Goal: Task Accomplishment & Management: Complete application form

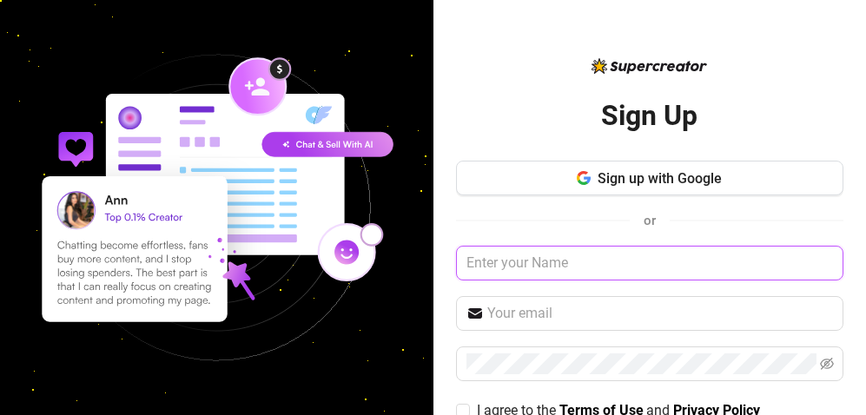
click at [548, 265] on input "text" at bounding box center [649, 263] width 387 height 35
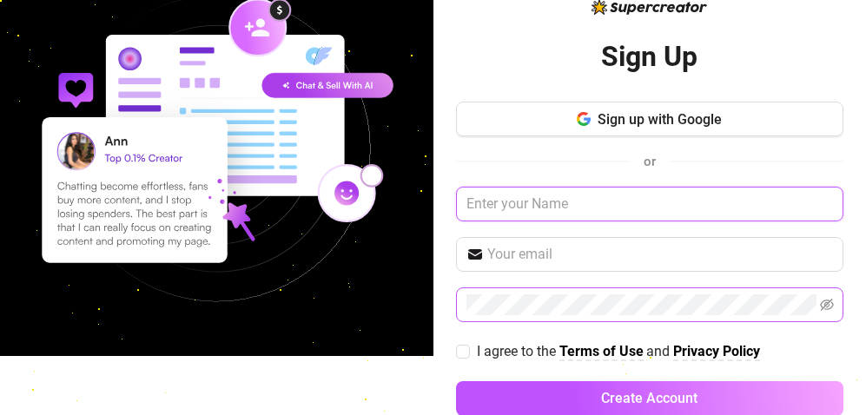
scroll to position [92, 0]
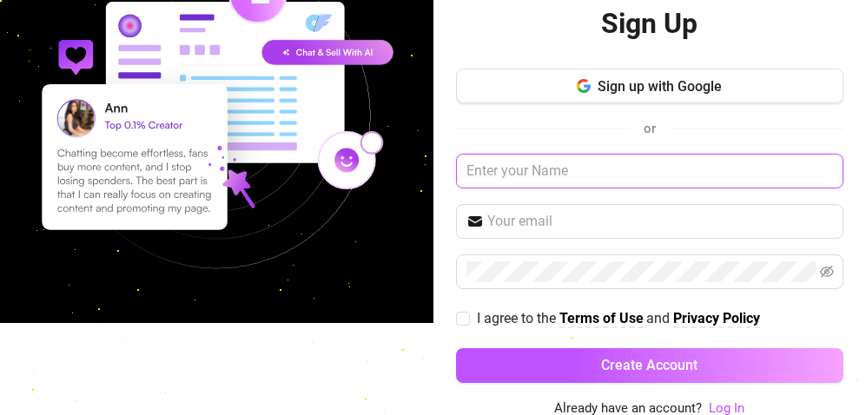
click at [593, 171] on input "text" at bounding box center [649, 171] width 387 height 35
type input "[PERSON_NAME]"
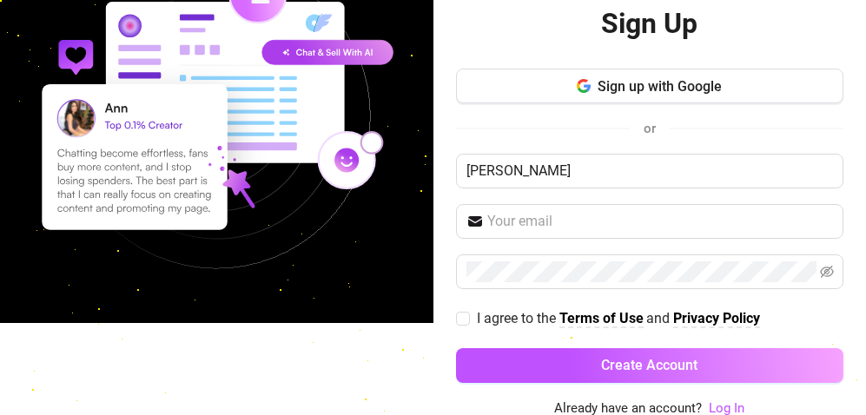
click at [556, 201] on div "Sign up with Google or ivon I agree to the Terms of Use and Privacy Policy Crea…" at bounding box center [649, 234] width 387 height 330
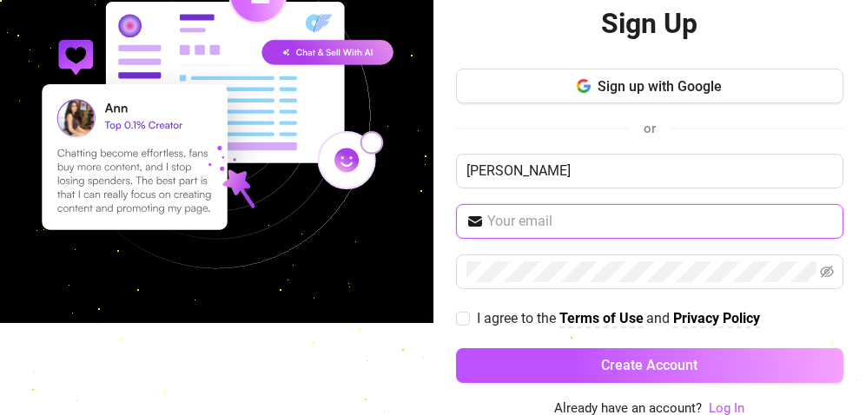
click at [551, 211] on input "text" at bounding box center [660, 221] width 346 height 21
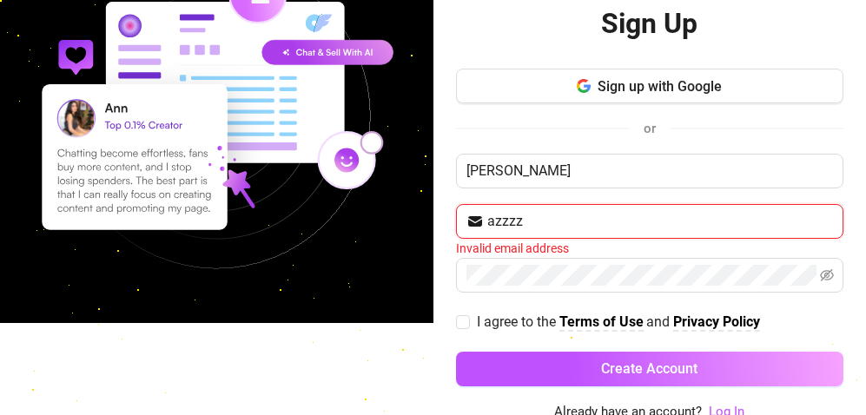
type input "azzzzussssss@gmail.com"
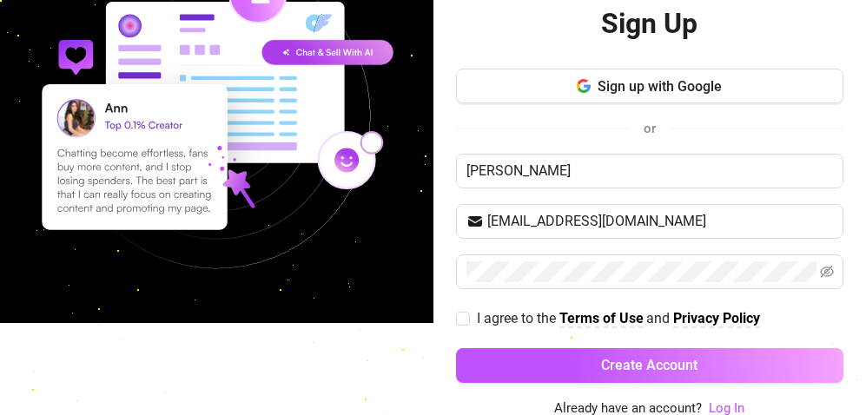
click at [387, 364] on div "Sign Up Sign up with Google or ivon azzzzussssss@gmail.com I agree to the Terms…" at bounding box center [433, 207] width 866 height 415
click at [822, 271] on icon "eye-invisible" at bounding box center [827, 272] width 14 height 14
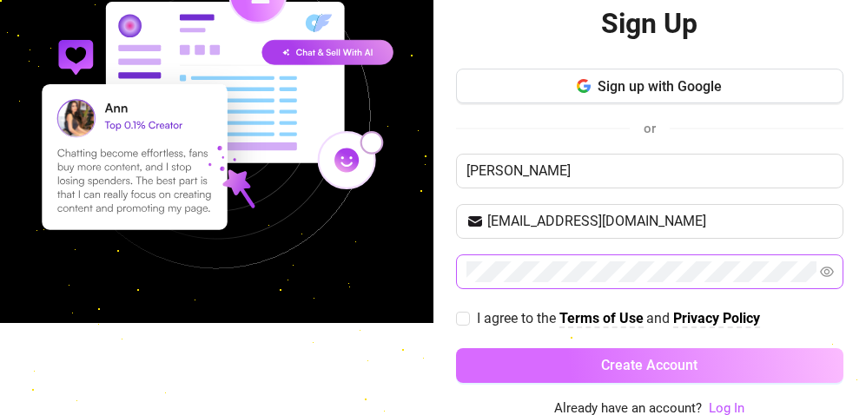
click at [730, 360] on button "Create Account" at bounding box center [649, 365] width 387 height 35
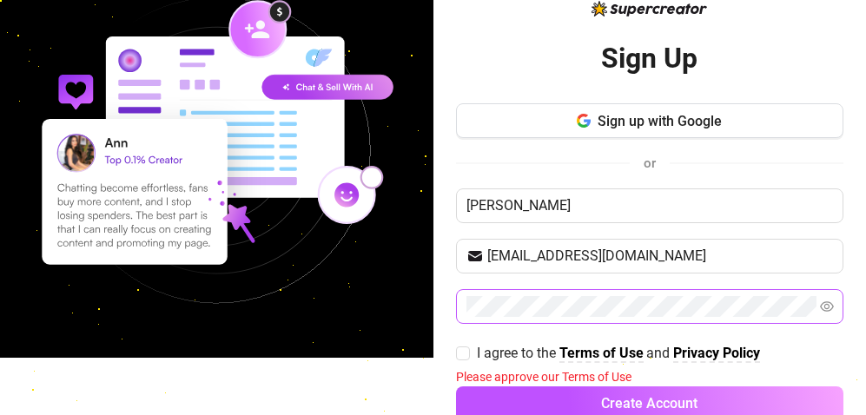
scroll to position [96, 0]
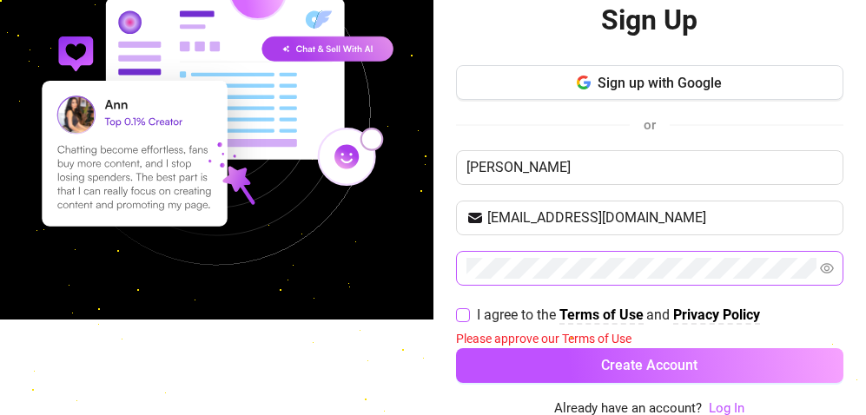
click at [457, 308] on input "I agree to the Terms of Use and Privacy Policy" at bounding box center [462, 314] width 12 height 12
checkbox input "true"
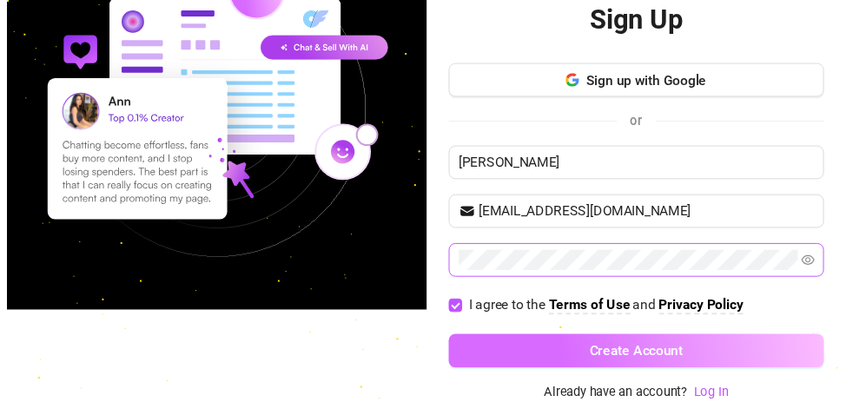
scroll to position [92, 0]
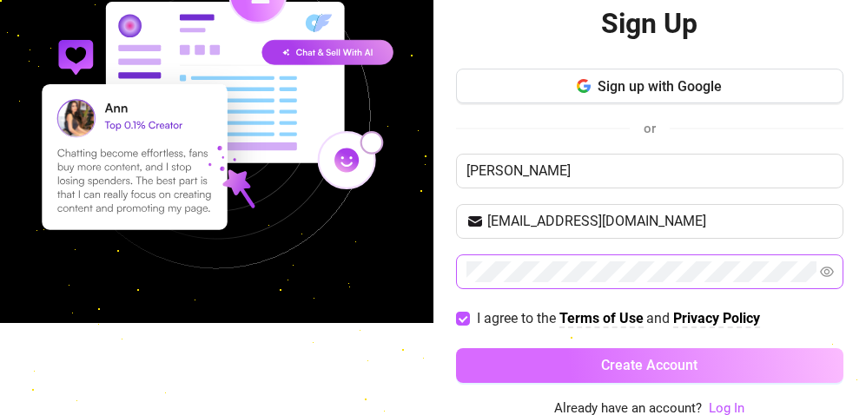
click at [556, 362] on button "Create Account" at bounding box center [649, 365] width 387 height 35
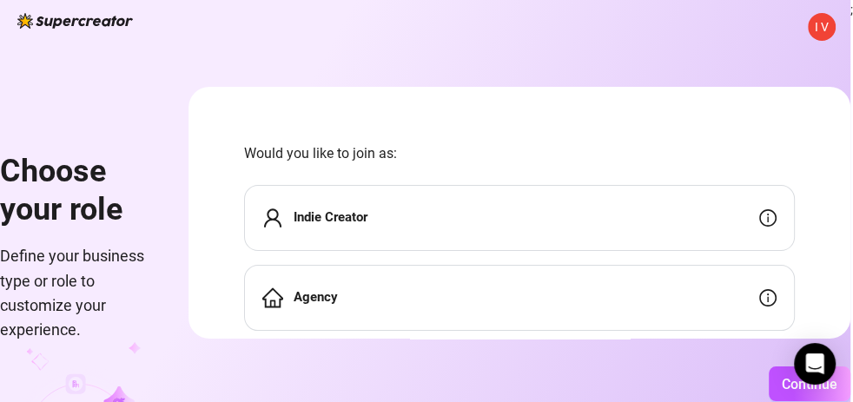
click at [589, 295] on div "Agency" at bounding box center [519, 298] width 551 height 66
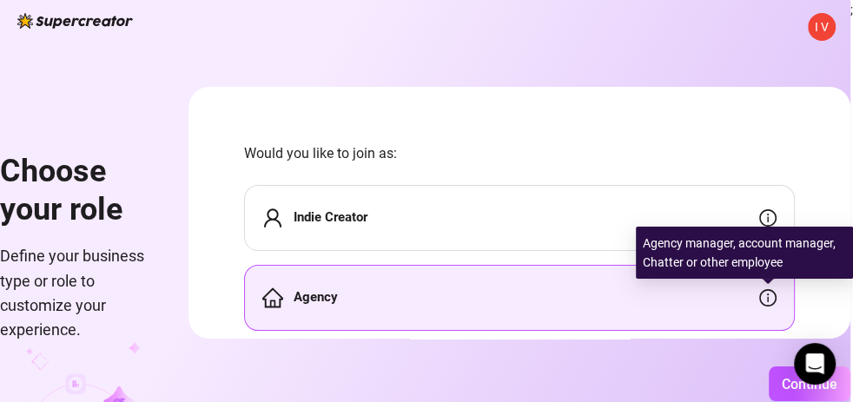
click at [775, 297] on icon "info-circle" at bounding box center [767, 297] width 17 height 17
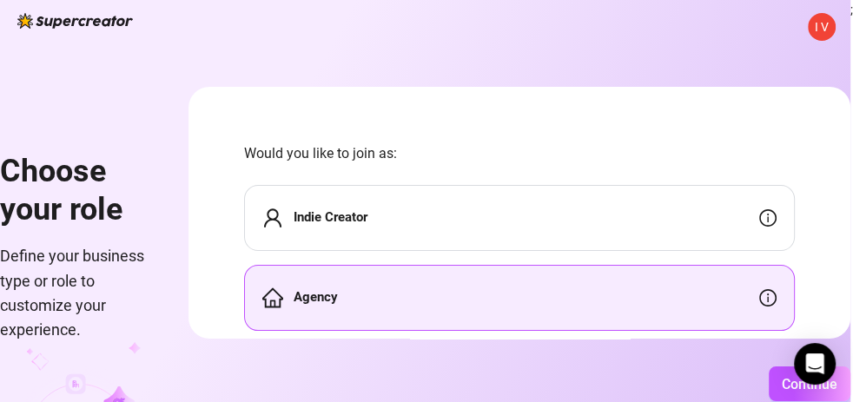
click at [429, 215] on div "Indie Creator" at bounding box center [519, 218] width 551 height 66
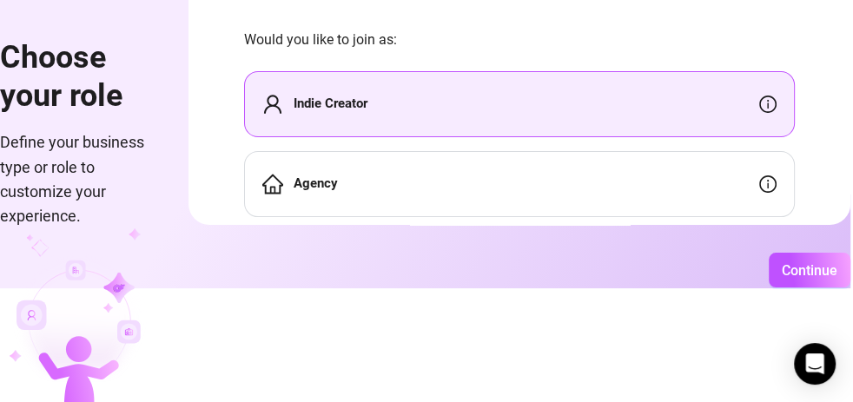
scroll to position [121, 0]
click at [479, 103] on div "Indie Creator" at bounding box center [519, 104] width 551 height 66
click at [435, 186] on div "Agency" at bounding box center [519, 184] width 551 height 66
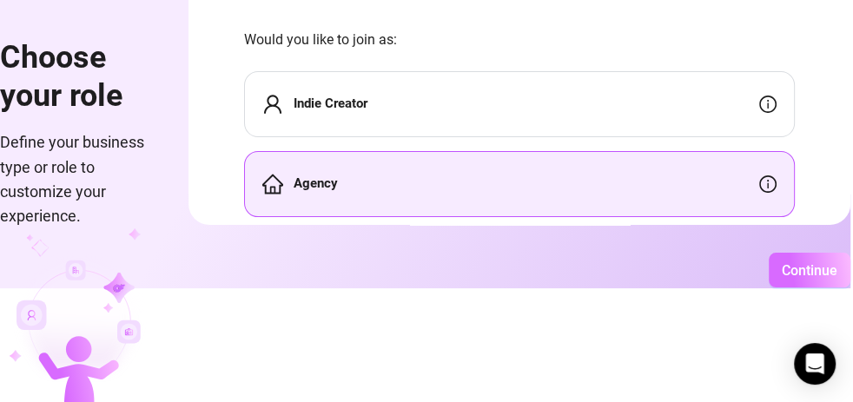
click at [820, 266] on span "Continue" at bounding box center [810, 270] width 56 height 17
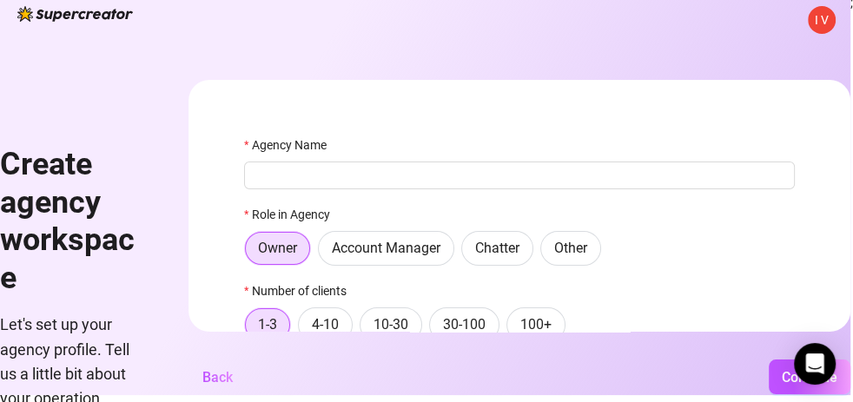
scroll to position [0, 0]
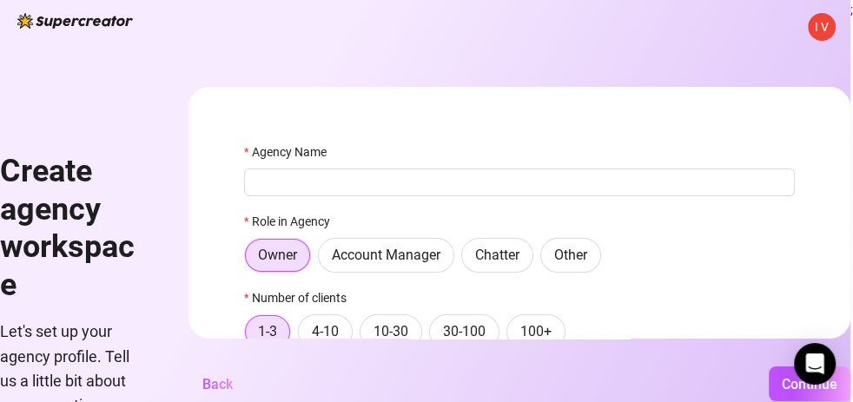
drag, startPoint x: 475, startPoint y: 397, endPoint x: 332, endPoint y: 394, distance: 143.4
click at [336, 394] on div "Continue" at bounding box center [549, 384] width 604 height 35
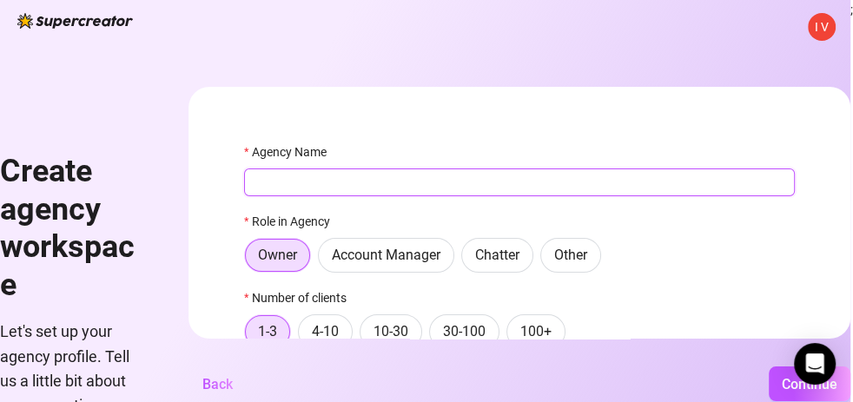
click at [412, 190] on input "Agency Name" at bounding box center [519, 183] width 551 height 28
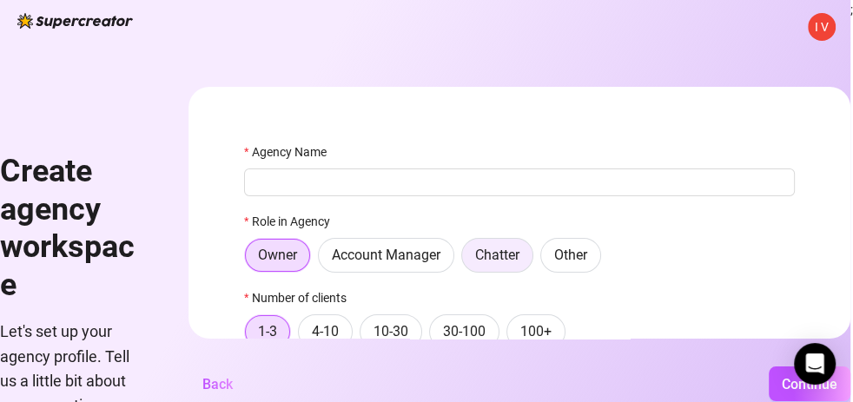
click at [520, 257] on span "Chatter" at bounding box center [497, 255] width 44 height 17
click at [467, 260] on input "Chatter" at bounding box center [467, 260] width 0 height 0
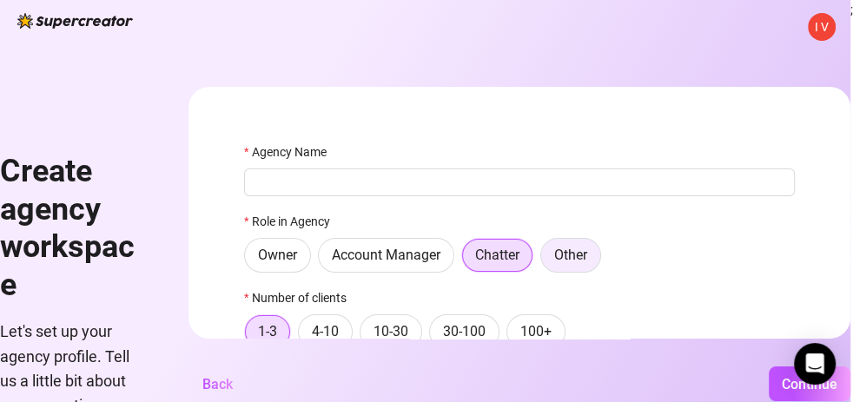
click at [580, 255] on span "Other" at bounding box center [570, 255] width 33 height 17
click at [546, 260] on input "Other" at bounding box center [546, 260] width 0 height 0
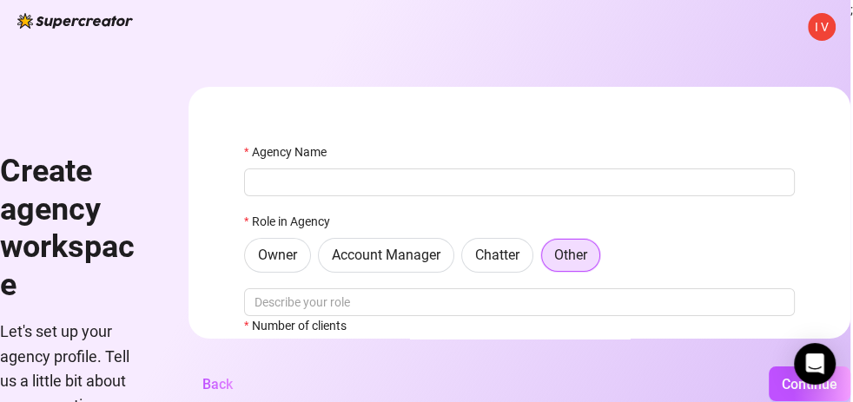
scroll to position [98, 0]
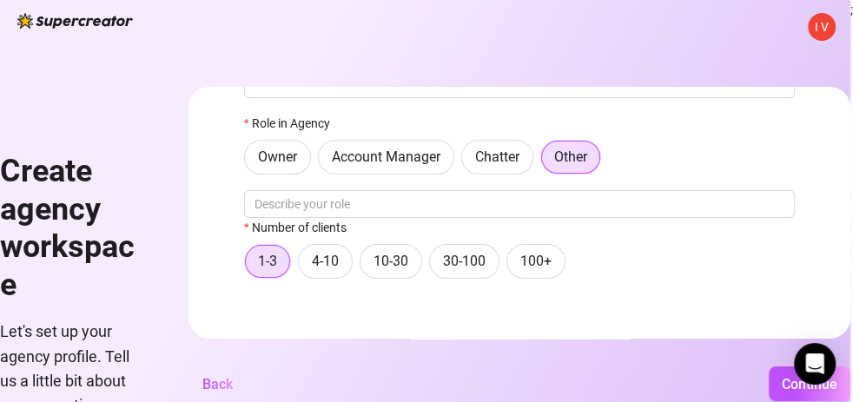
click at [617, 304] on form "Agency Name Role in Agency Owner Account Manager Chatter Other Number of client…" at bounding box center [520, 213] width 662 height 252
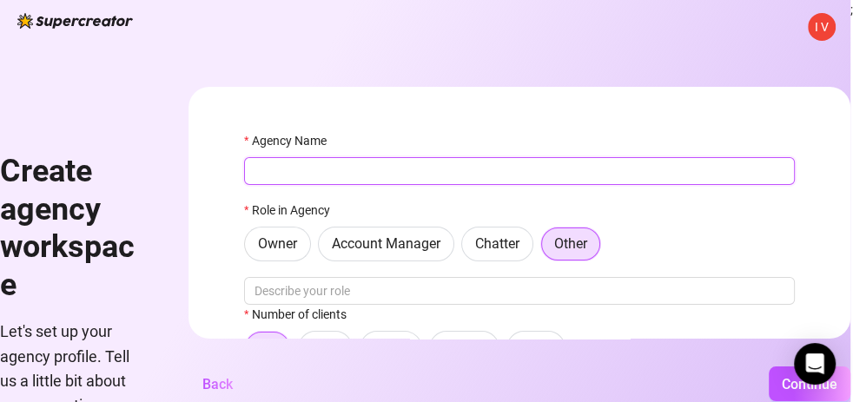
click at [364, 168] on input "Agency Name" at bounding box center [519, 171] width 551 height 28
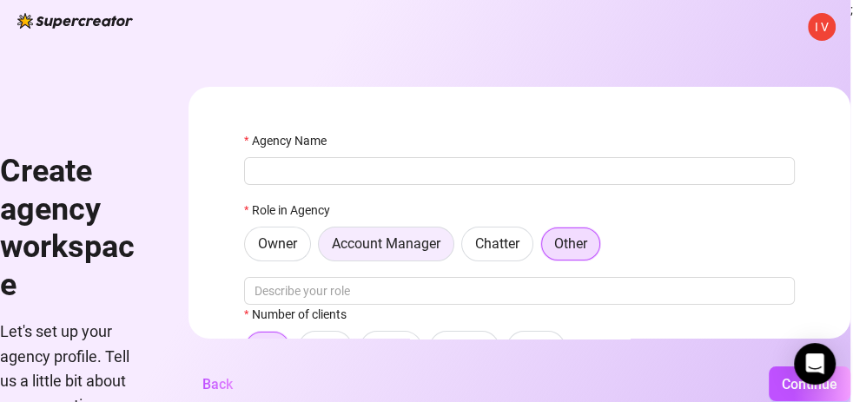
click at [394, 241] on span "Account Manager" at bounding box center [386, 243] width 109 height 17
click at [323, 248] on input "Account Manager" at bounding box center [323, 248] width 0 height 0
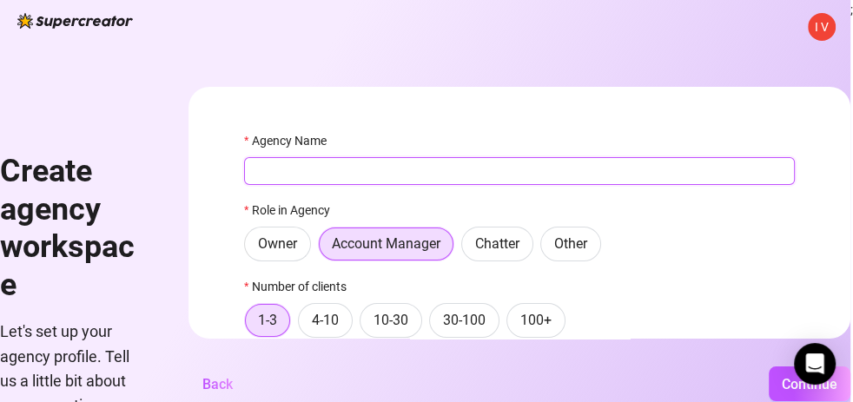
click at [319, 161] on input "Agency Name" at bounding box center [519, 171] width 551 height 28
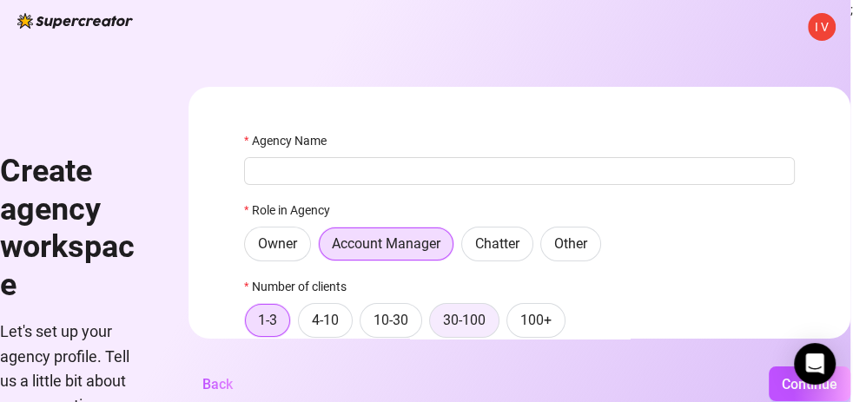
click at [471, 314] on span "30-100" at bounding box center [464, 320] width 43 height 17
click at [434, 325] on input "30-100" at bounding box center [434, 325] width 0 height 0
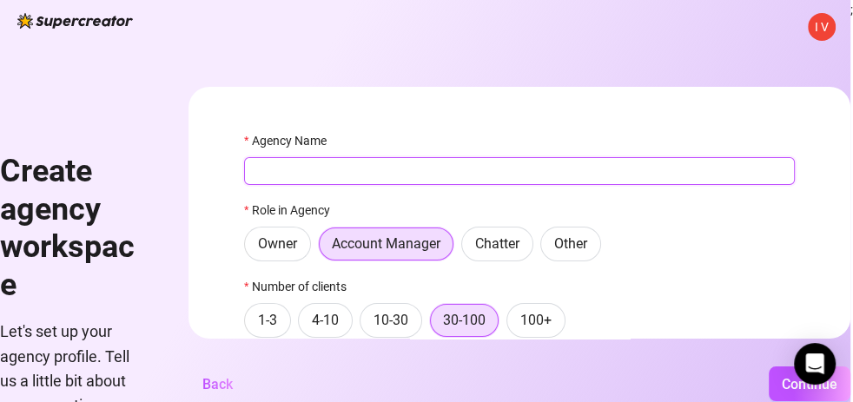
click at [344, 159] on input "Agency Name" at bounding box center [519, 171] width 551 height 28
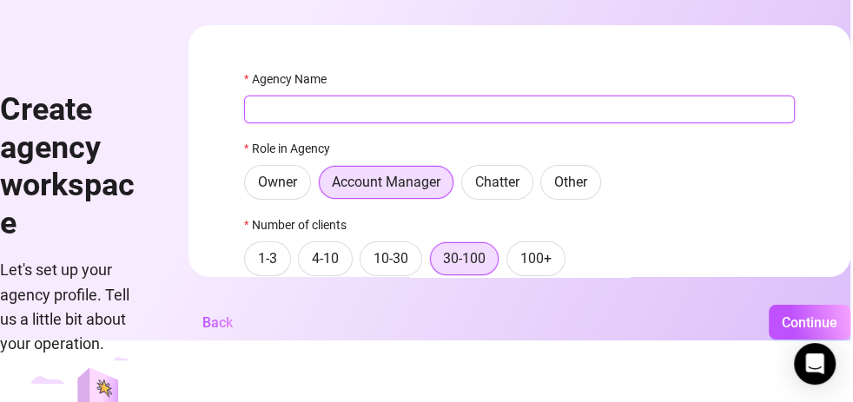
scroll to position [0, 0]
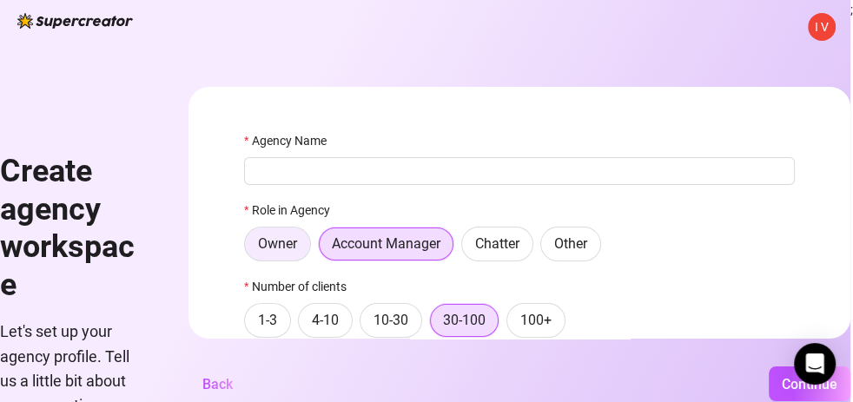
click at [295, 240] on span "Owner" at bounding box center [277, 243] width 39 height 17
click at [249, 248] on input "Owner" at bounding box center [249, 248] width 0 height 0
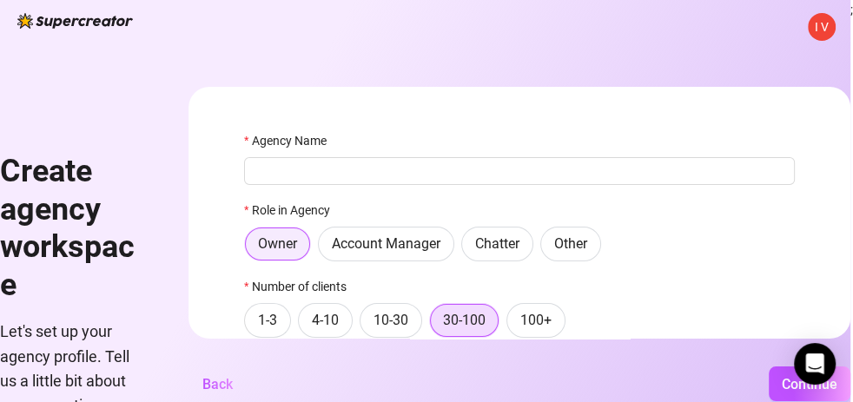
click at [284, 240] on span "Owner" at bounding box center [277, 243] width 39 height 17
click at [250, 249] on input "Owner" at bounding box center [250, 249] width 0 height 0
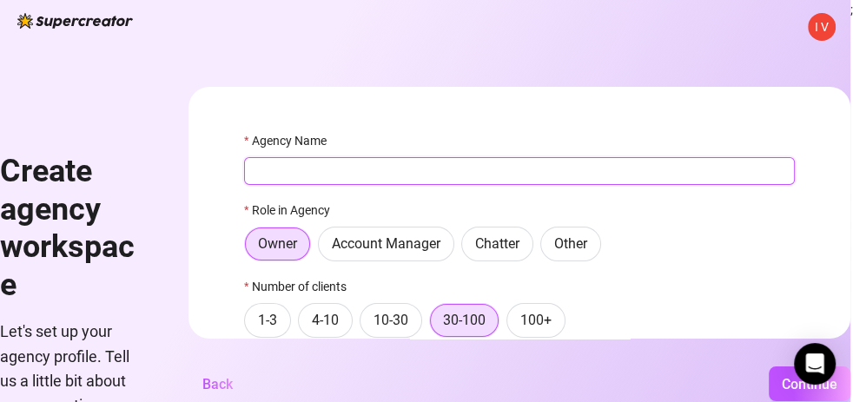
click at [316, 164] on input "Agency Name" at bounding box center [519, 171] width 551 height 28
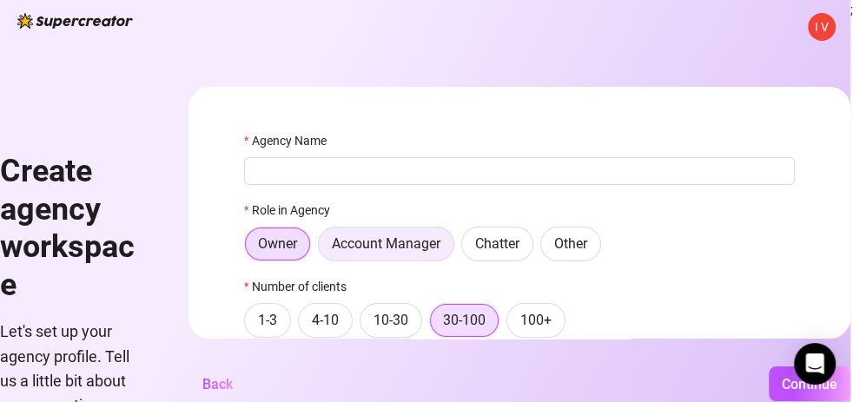
click at [386, 242] on span "Account Manager" at bounding box center [386, 243] width 109 height 17
click at [323, 248] on input "Account Manager" at bounding box center [323, 248] width 0 height 0
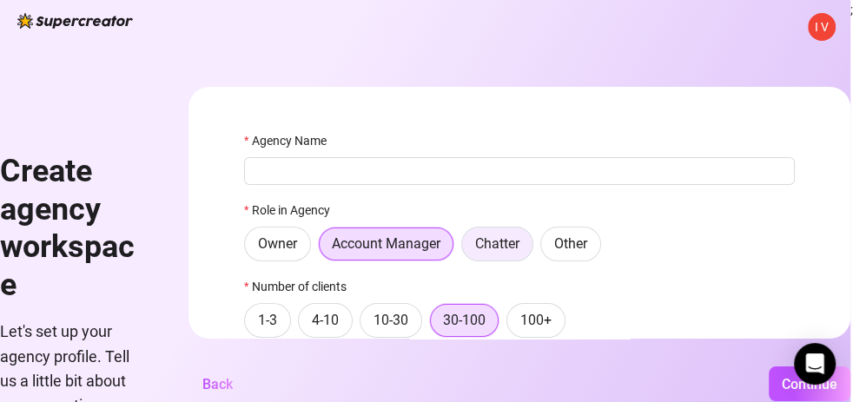
click at [506, 242] on span "Chatter" at bounding box center [497, 243] width 44 height 17
click at [467, 248] on input "Chatter" at bounding box center [467, 248] width 0 height 0
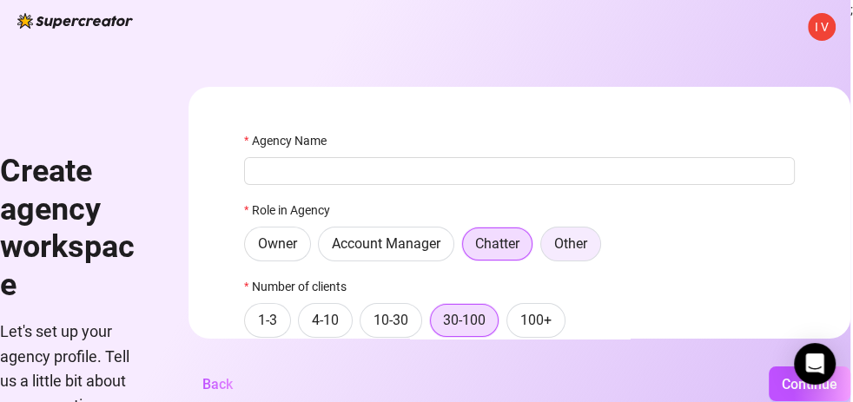
click at [587, 242] on span "Other" at bounding box center [570, 243] width 33 height 17
click at [546, 248] on input "Other" at bounding box center [546, 248] width 0 height 0
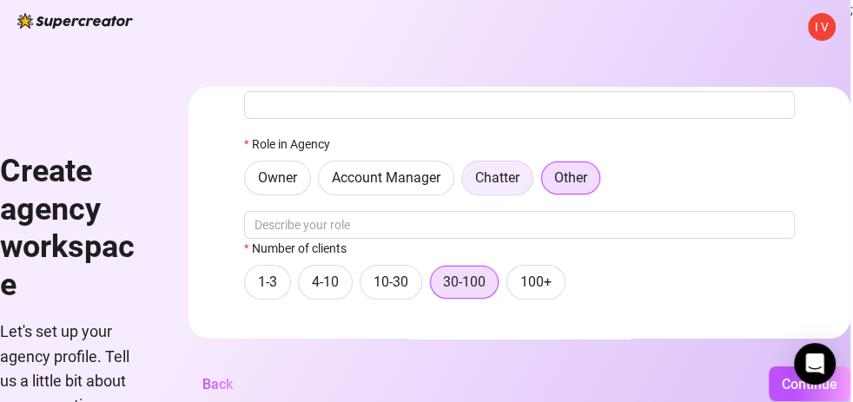
scroll to position [98, 0]
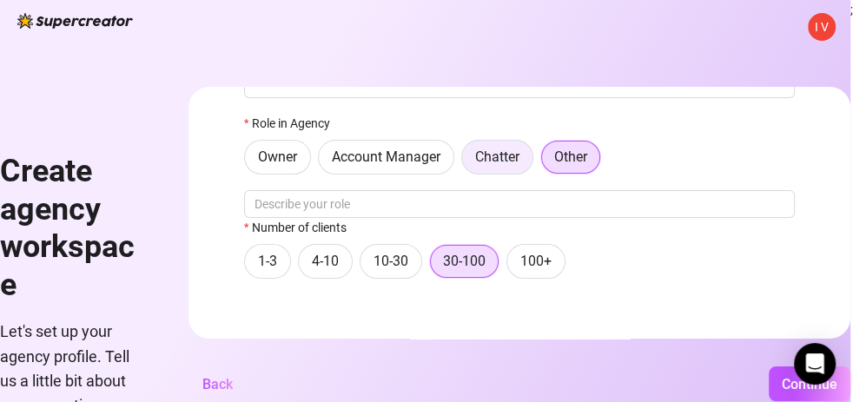
click at [517, 153] on span "Chatter" at bounding box center [497, 157] width 44 height 17
click at [467, 162] on input "Chatter" at bounding box center [467, 162] width 0 height 0
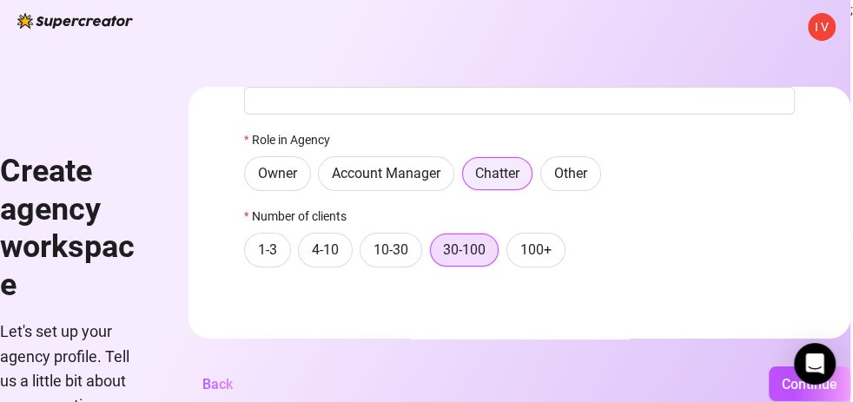
scroll to position [71, 0]
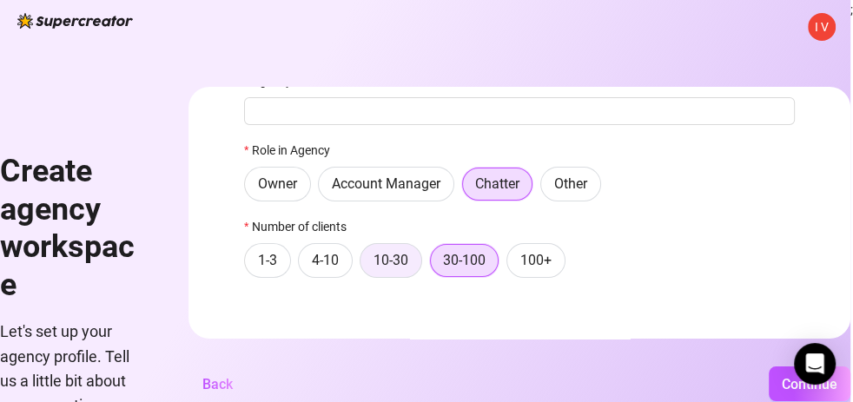
click at [398, 259] on span "10-30" at bounding box center [391, 260] width 35 height 17
click at [365, 265] on input "10-30" at bounding box center [365, 265] width 0 height 0
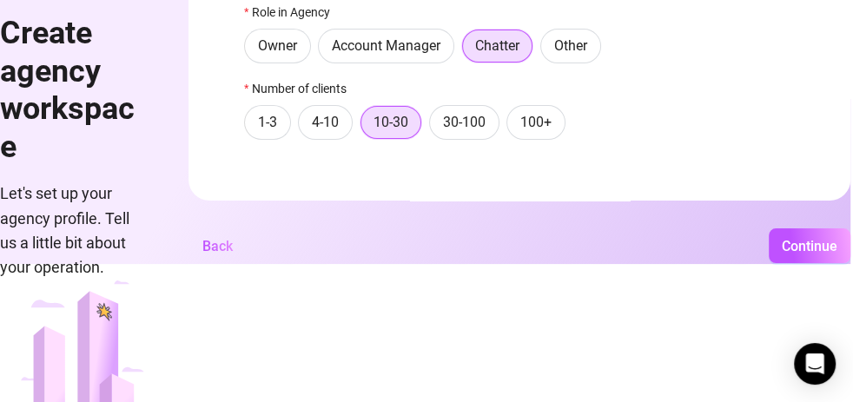
scroll to position [158, 0]
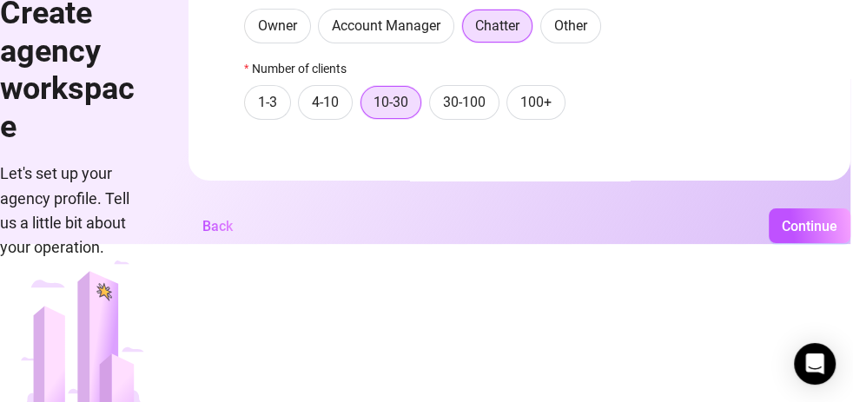
drag, startPoint x: 612, startPoint y: 400, endPoint x: 737, endPoint y: 401, distance: 124.2
click at [730, 244] on html "I V Create agency workspace Let's set up your agency profile. Tell us a little …" at bounding box center [426, 43] width 853 height 402
click at [807, 234] on span "Continue" at bounding box center [810, 226] width 56 height 17
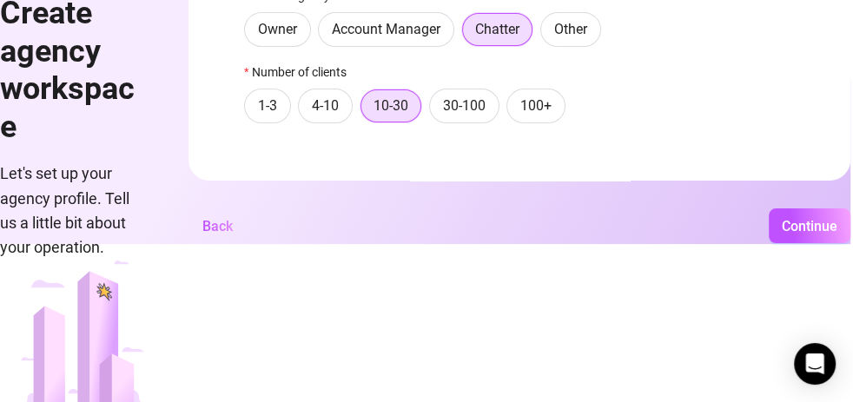
scroll to position [0, 0]
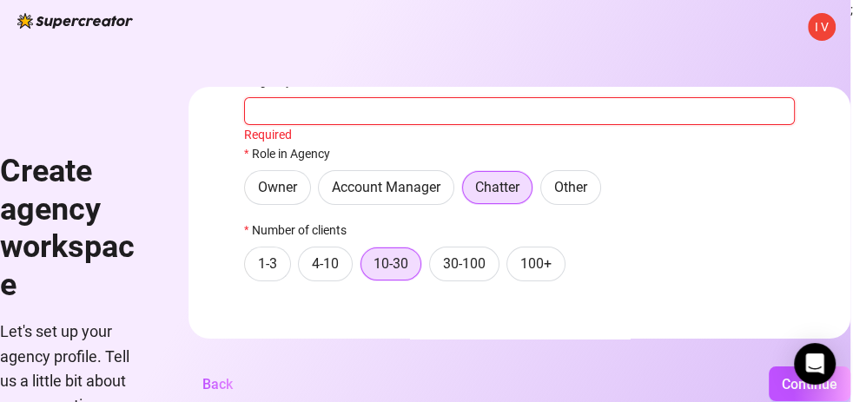
click at [439, 109] on input "Agency Name" at bounding box center [519, 111] width 551 height 28
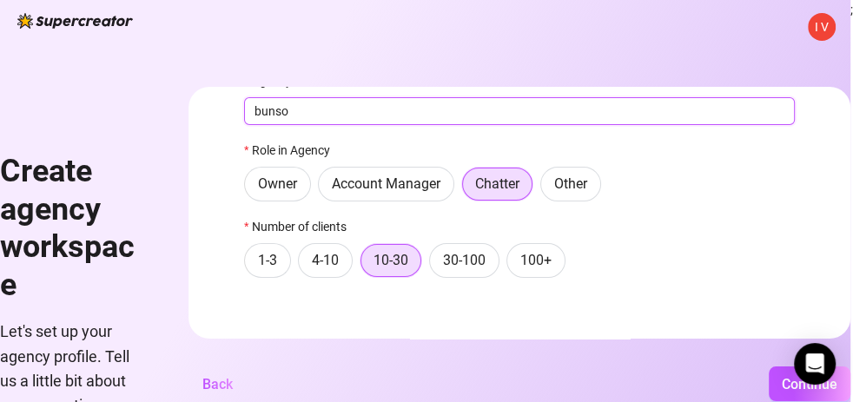
type input "bunsoy"
drag, startPoint x: 337, startPoint y: 100, endPoint x: 204, endPoint y: 116, distance: 133.9
click at [204, 116] on form "Agency Name bunsoy Role in Agency Owner Account Manager Chatter Other Number of…" at bounding box center [520, 213] width 662 height 252
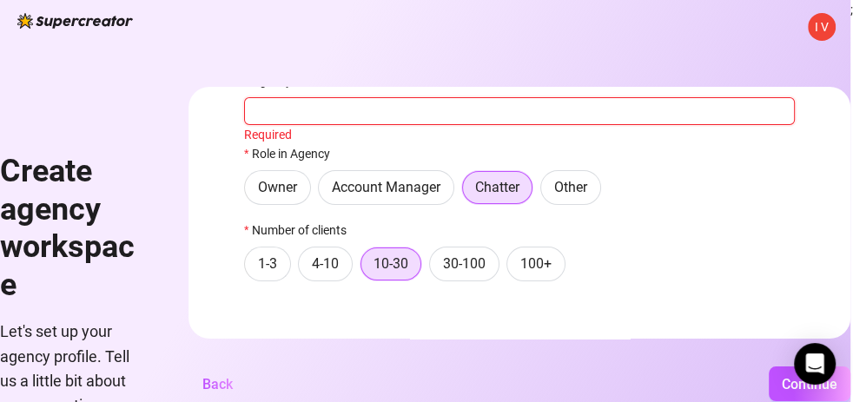
click at [302, 116] on input "Agency Name" at bounding box center [519, 111] width 551 height 28
click at [407, 183] on span "Account Manager" at bounding box center [386, 187] width 109 height 17
click at [323, 192] on input "Account Manager" at bounding box center [323, 192] width 0 height 0
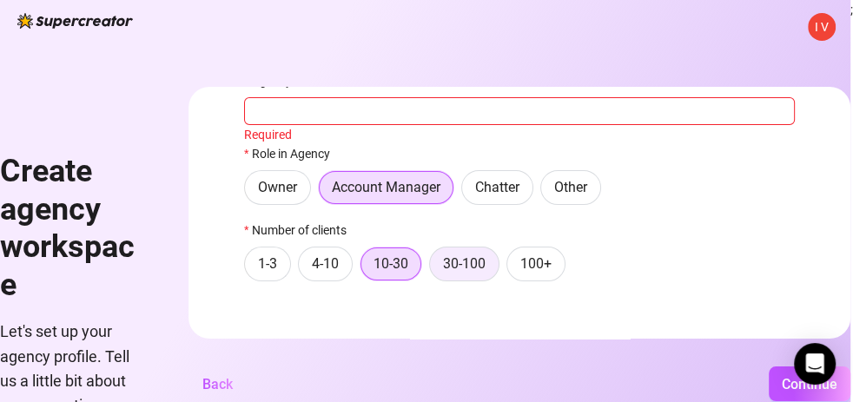
click at [479, 263] on span "30-100" at bounding box center [464, 263] width 43 height 17
click at [434, 268] on input "30-100" at bounding box center [434, 268] width 0 height 0
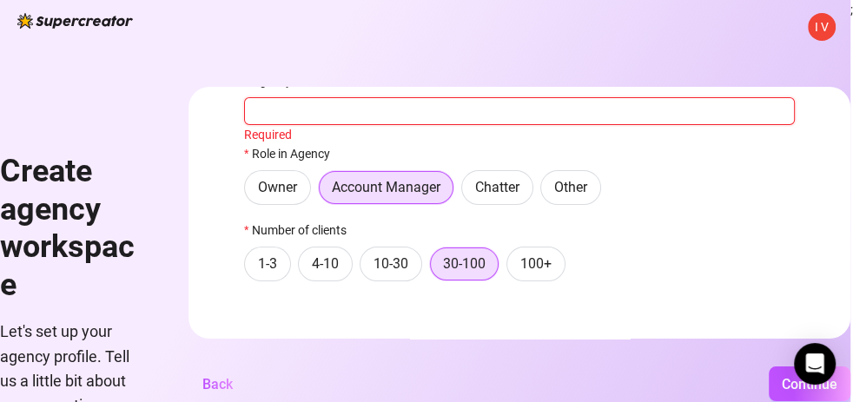
click at [450, 107] on input "Agency Name" at bounding box center [519, 111] width 551 height 28
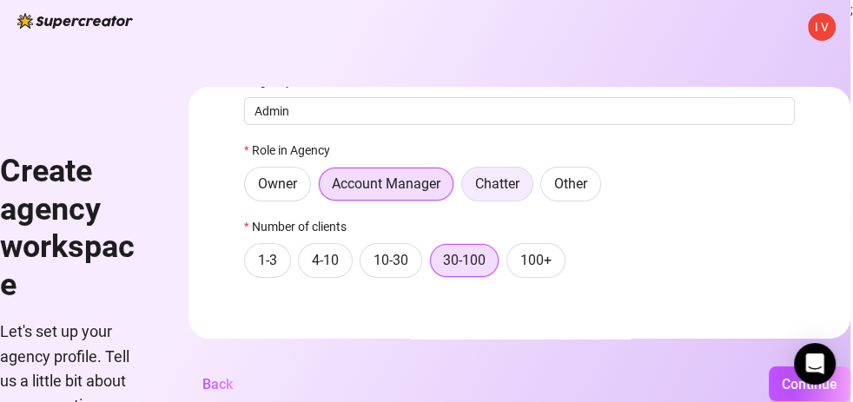
click at [520, 184] on span "Chatter" at bounding box center [497, 183] width 44 height 17
click at [467, 189] on input "Chatter" at bounding box center [467, 189] width 0 height 0
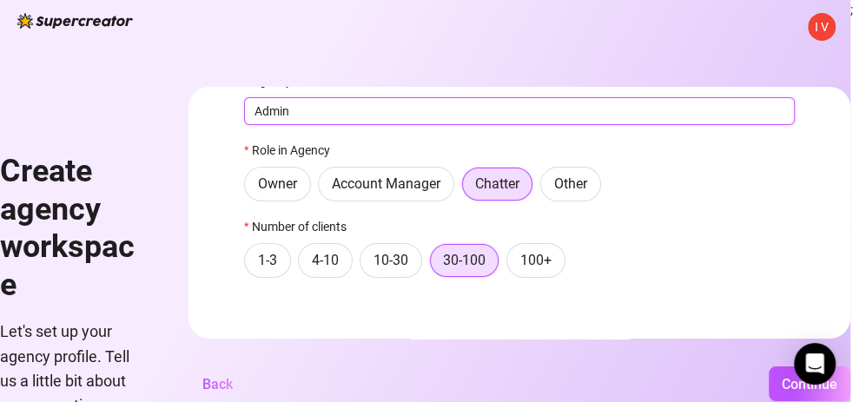
click at [378, 110] on input "Admin" at bounding box center [519, 111] width 551 height 28
type input "A"
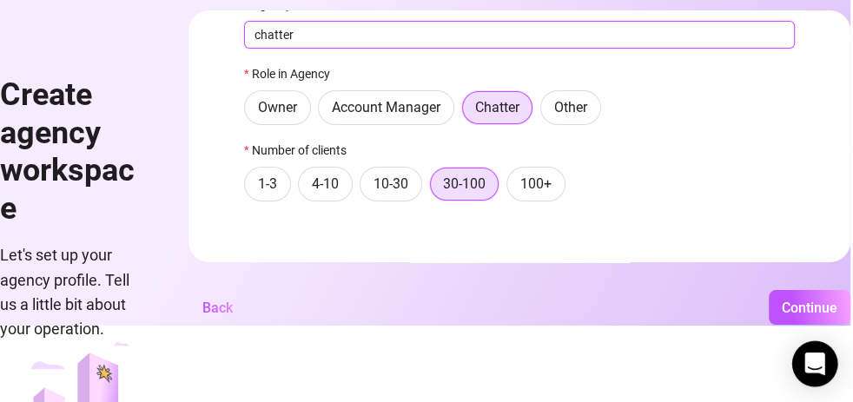
scroll to position [158, 0]
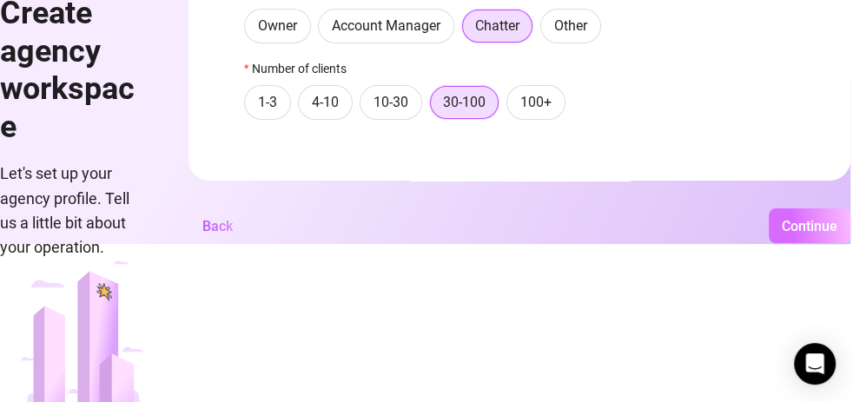
type input "chatter"
click at [816, 228] on span "Continue" at bounding box center [810, 226] width 56 height 17
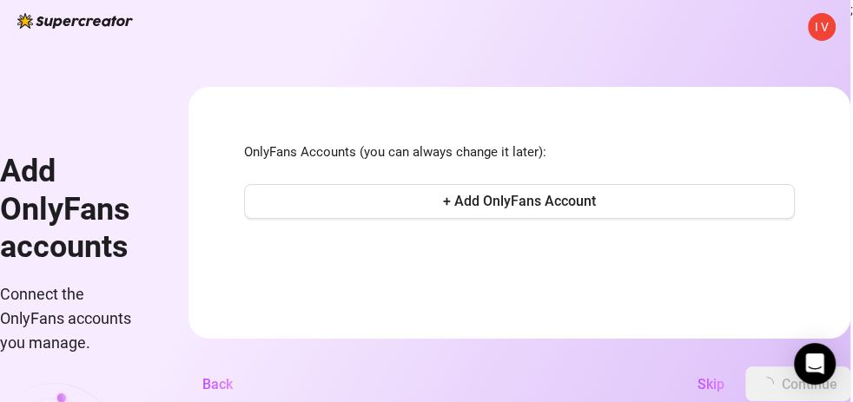
scroll to position [0, 0]
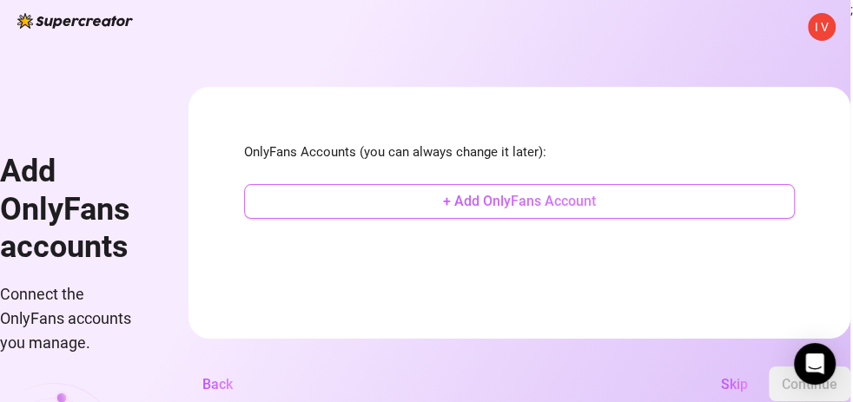
click at [540, 202] on span "+ Add OnlyFans Account" at bounding box center [519, 201] width 153 height 17
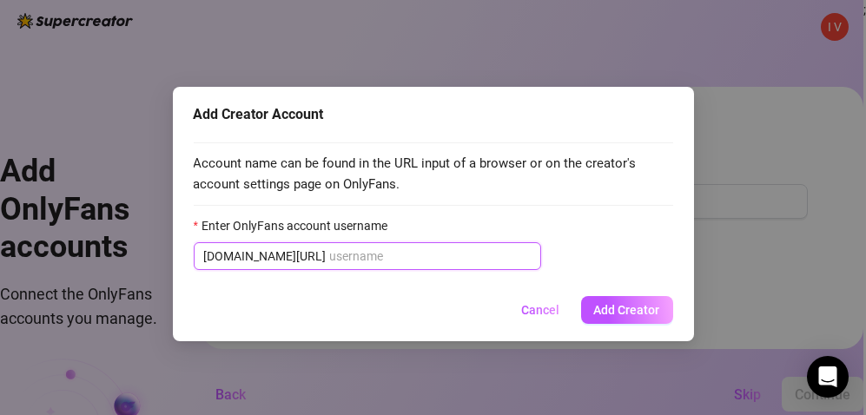
click at [368, 255] on input "Enter OnlyFans account username" at bounding box center [430, 256] width 201 height 19
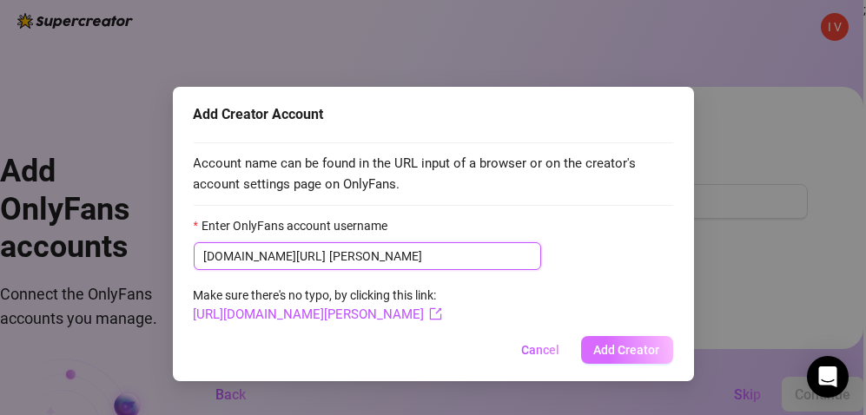
type input "[PERSON_NAME]"
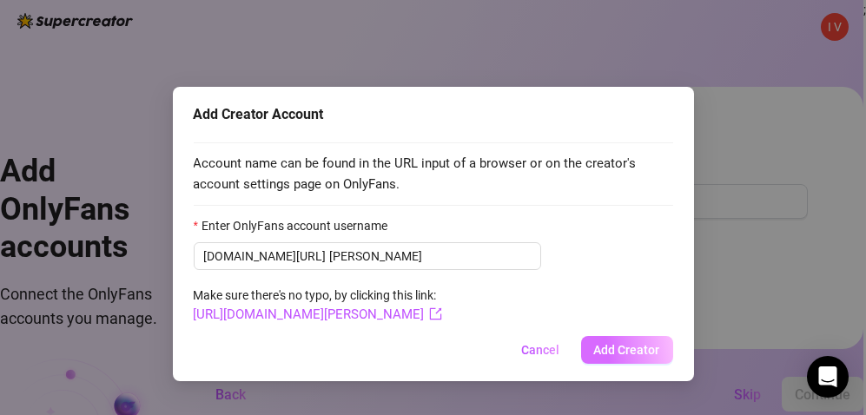
click at [612, 348] on span "Add Creator" at bounding box center [627, 350] width 66 height 14
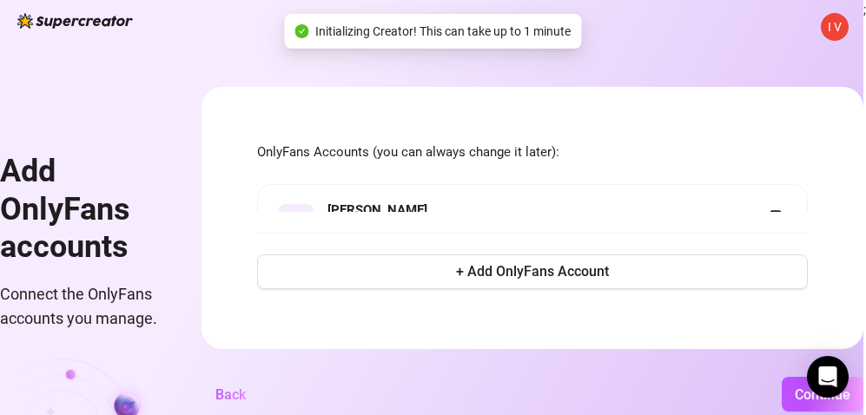
click at [353, 314] on div "Add Creator Account Account name can be found in the URL input of a browser or …" at bounding box center [433, 207] width 866 height 415
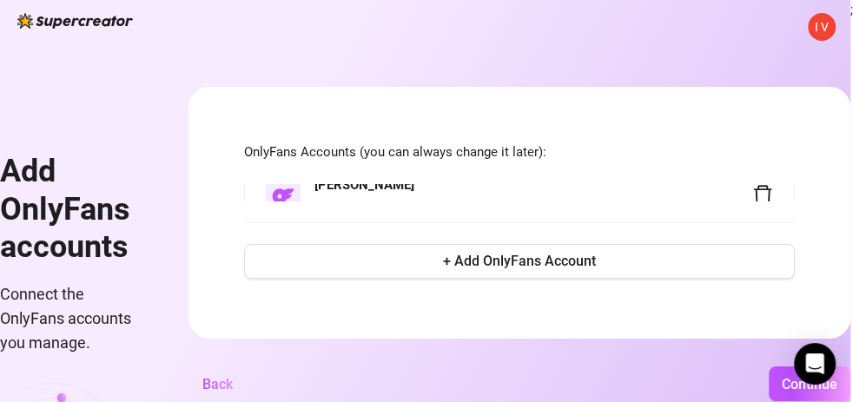
scroll to position [46, 0]
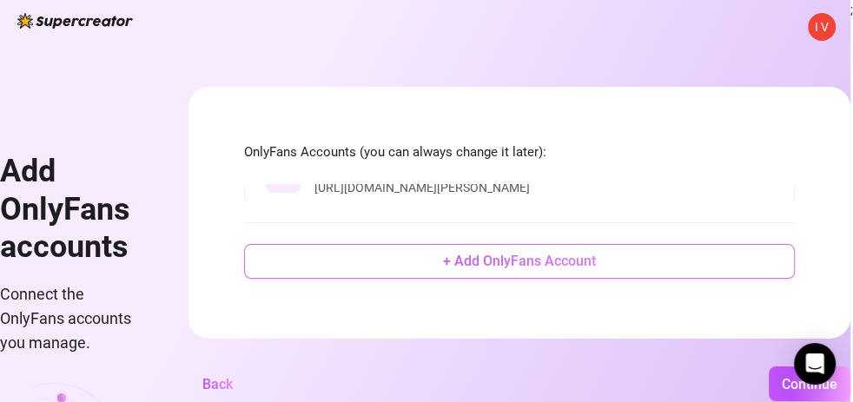
click at [573, 268] on span "+ Add OnlyFans Account" at bounding box center [519, 261] width 153 height 17
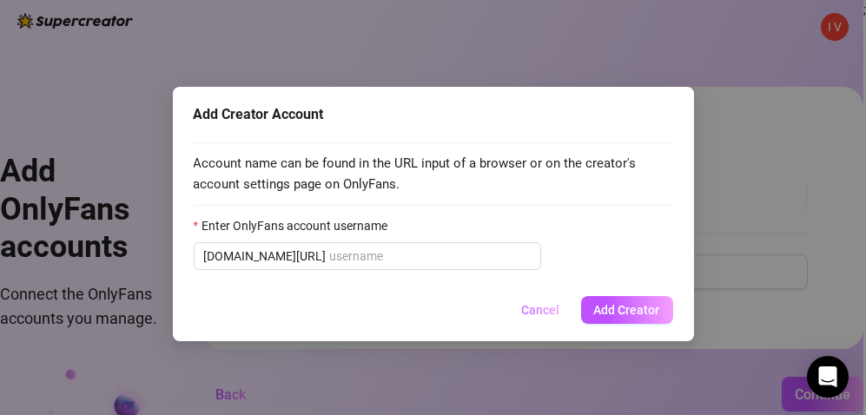
click at [540, 303] on span "Cancel" at bounding box center [541, 310] width 38 height 14
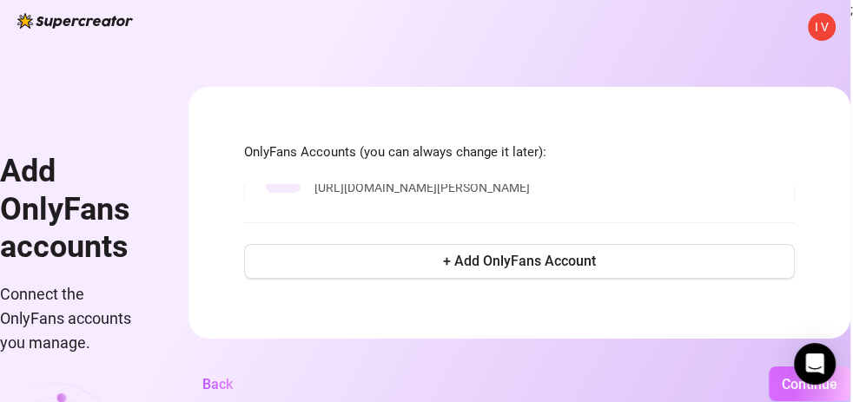
click at [808, 389] on span "Continue" at bounding box center [810, 384] width 56 height 17
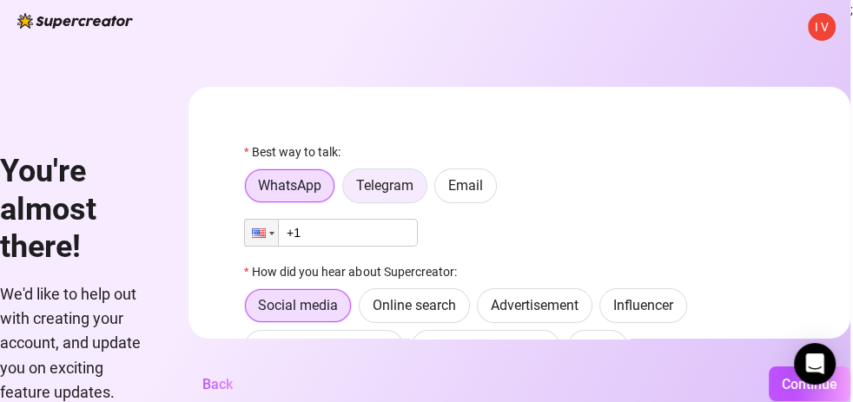
click at [409, 189] on span "Telegram" at bounding box center [384, 185] width 57 height 17
click at [348, 190] on input "Telegram" at bounding box center [348, 190] width 0 height 0
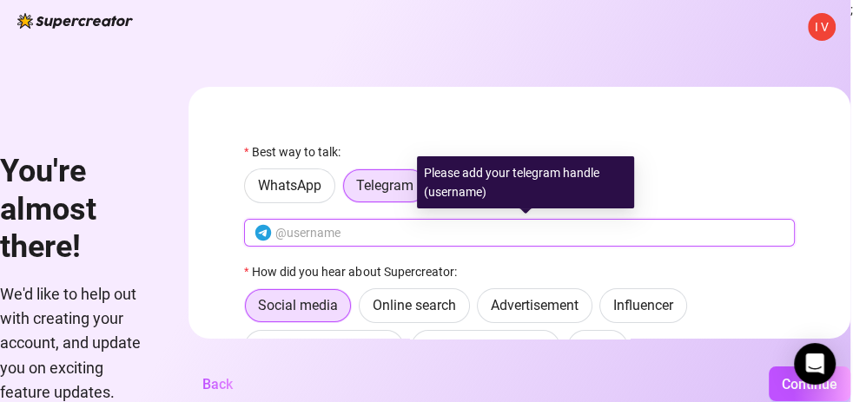
click at [377, 234] on input "text" at bounding box center [529, 232] width 509 height 19
click at [388, 237] on input "text" at bounding box center [529, 232] width 509 height 19
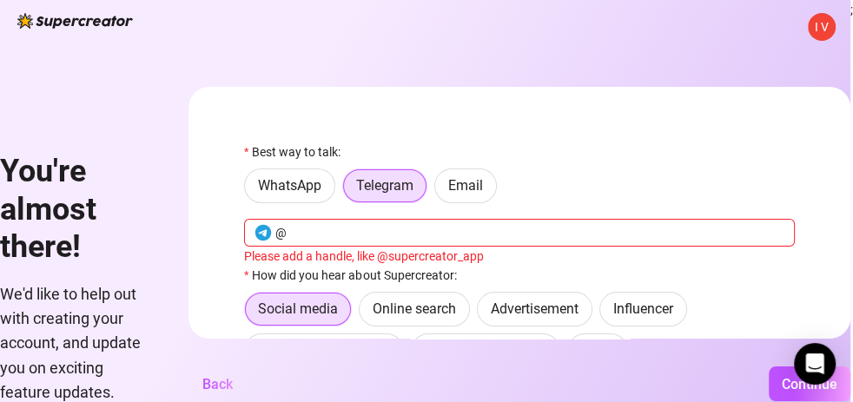
click at [625, 171] on div "WhatsApp Telegram Email" at bounding box center [519, 186] width 551 height 35
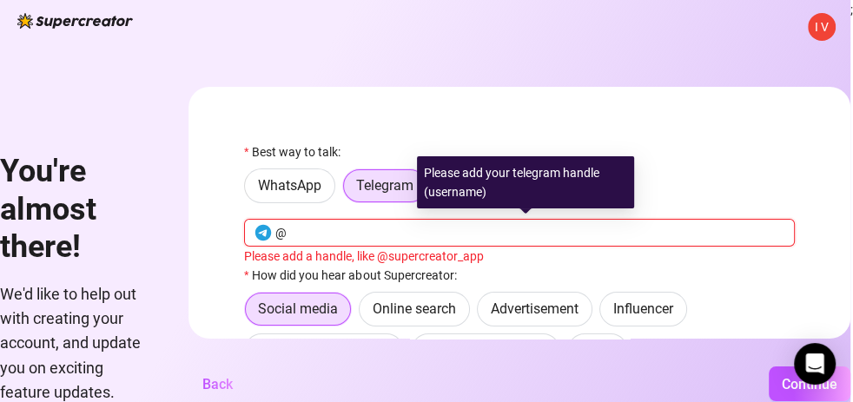
click at [385, 227] on input "@" at bounding box center [529, 232] width 509 height 19
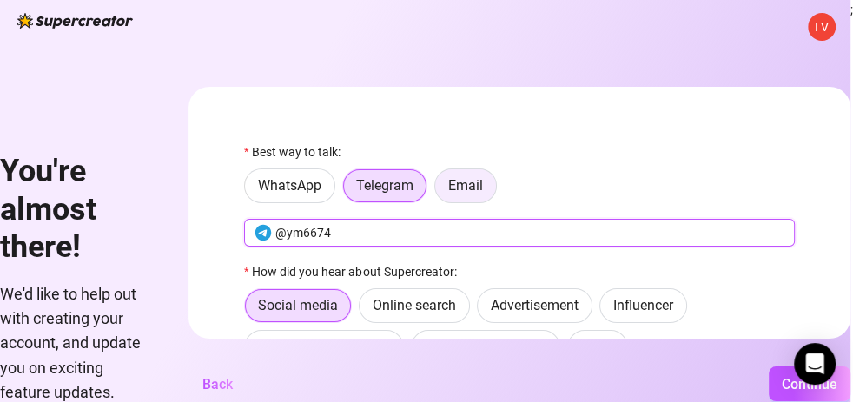
type input "@ym6674"
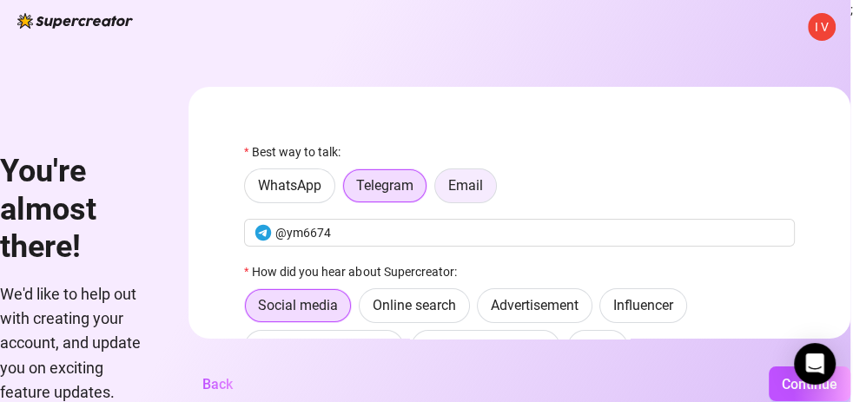
click at [481, 183] on span "Email" at bounding box center [465, 185] width 35 height 17
click at [440, 190] on input "Email" at bounding box center [440, 190] width 0 height 0
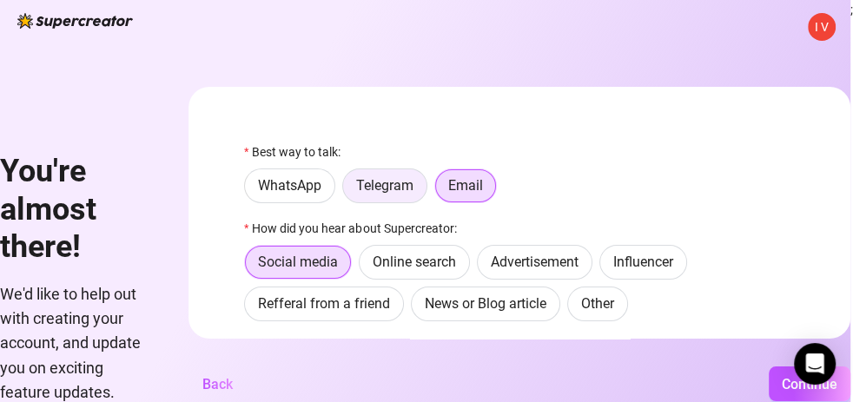
click at [403, 186] on span "Telegram" at bounding box center [384, 185] width 57 height 17
click at [348, 190] on input "Telegram" at bounding box center [348, 190] width 0 height 0
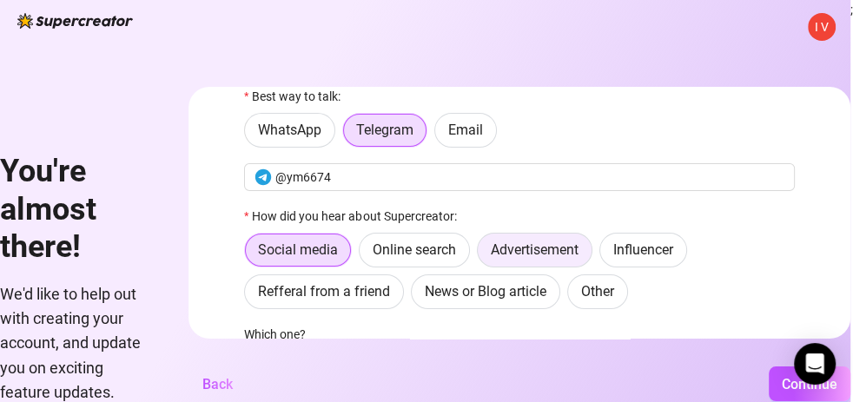
scroll to position [87, 0]
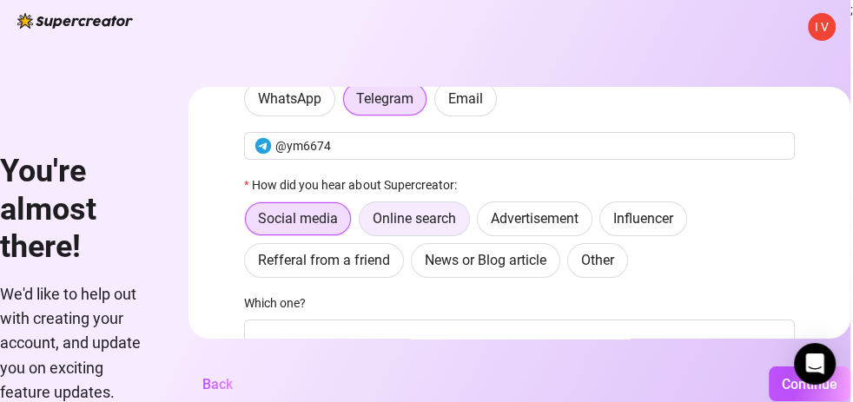
click at [454, 220] on span "Online search" at bounding box center [414, 218] width 83 height 17
click at [364, 223] on input "Online search" at bounding box center [364, 223] width 0 height 0
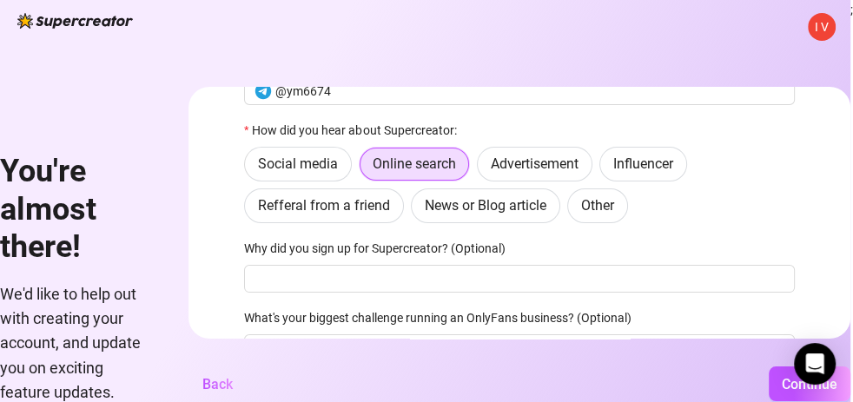
scroll to position [174, 0]
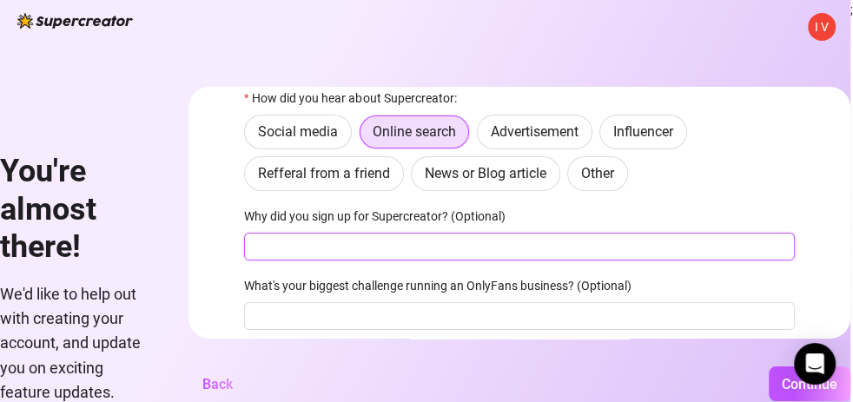
click at [413, 252] on input "Why did you sign up for Supercreator? (Optional)" at bounding box center [519, 247] width 551 height 28
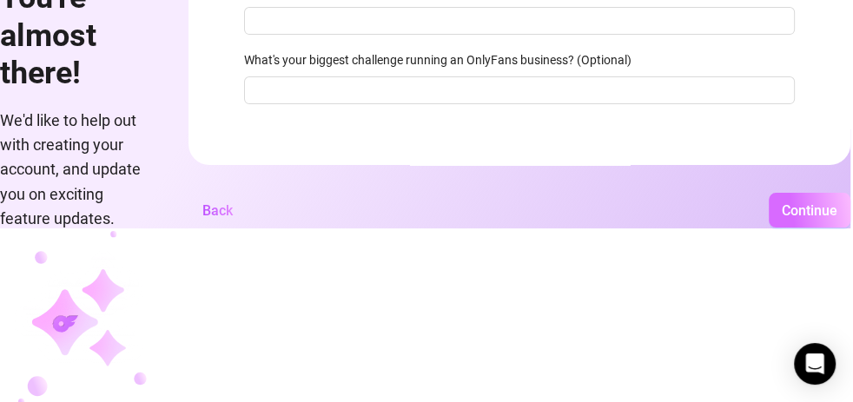
click at [808, 219] on span "Continue" at bounding box center [810, 210] width 56 height 17
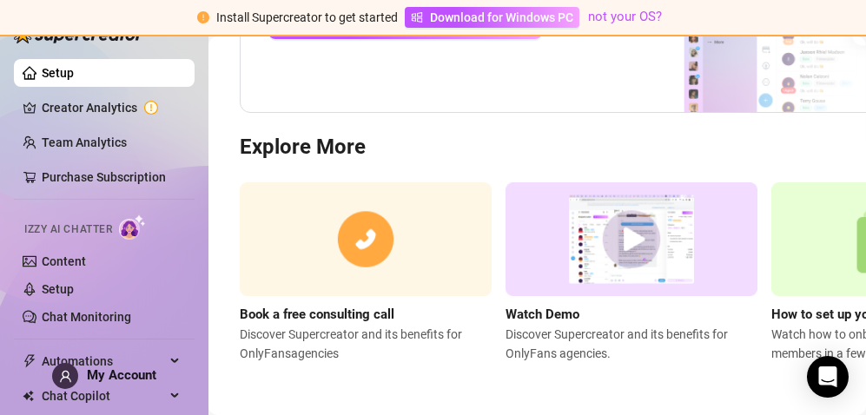
scroll to position [86, 0]
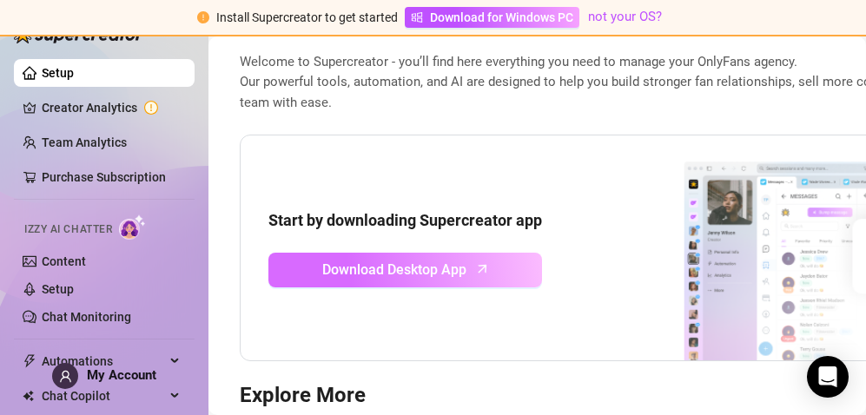
click at [441, 268] on span "Download Desktop App" at bounding box center [395, 270] width 144 height 22
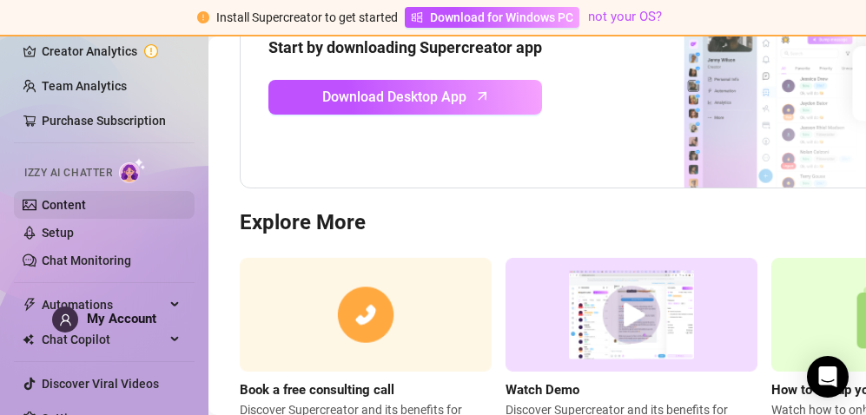
scroll to position [79, 0]
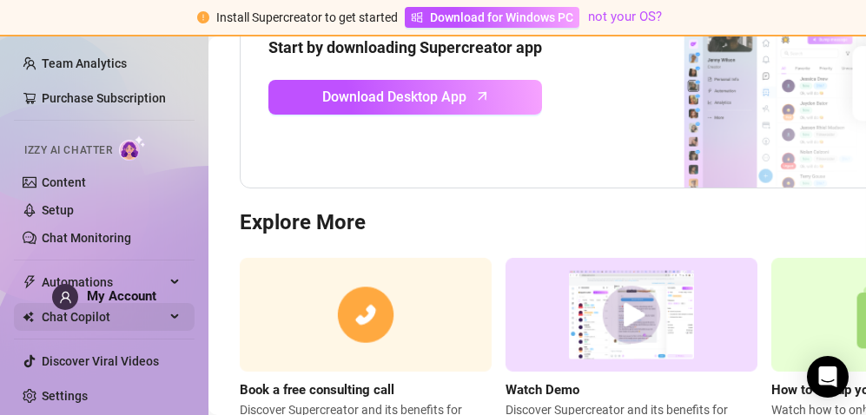
click at [162, 312] on div "Chat Copilot" at bounding box center [104, 317] width 181 height 28
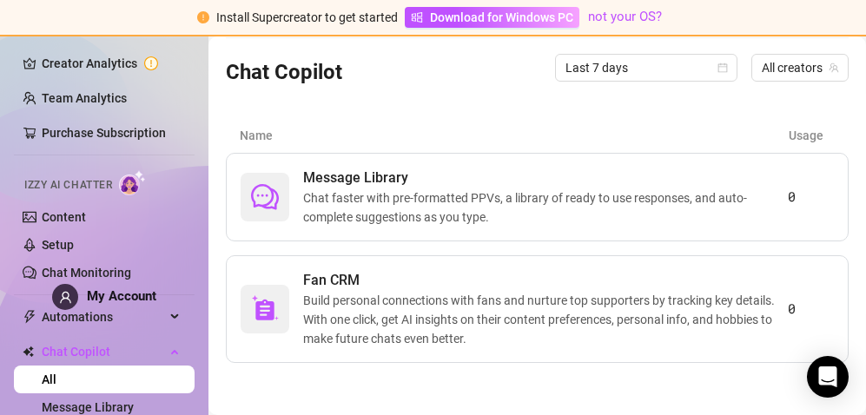
scroll to position [161, 0]
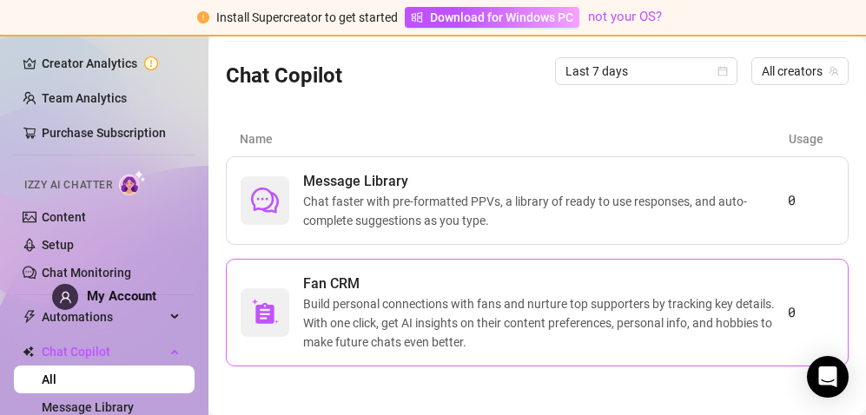
click at [259, 307] on img at bounding box center [265, 313] width 28 height 28
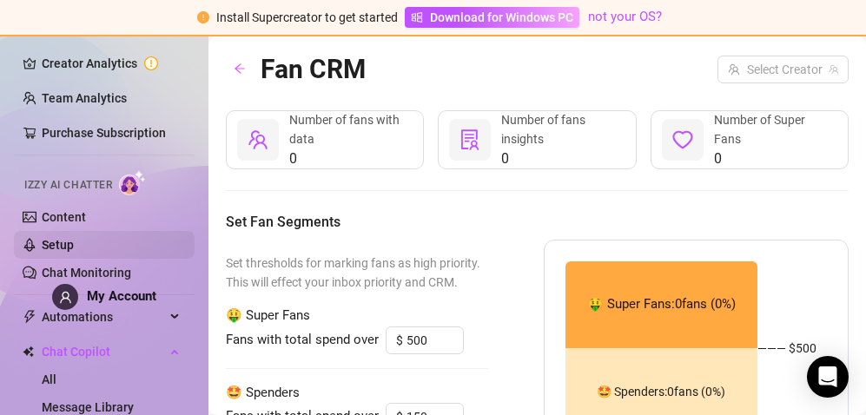
click at [74, 242] on link "Setup" at bounding box center [58, 245] width 32 height 14
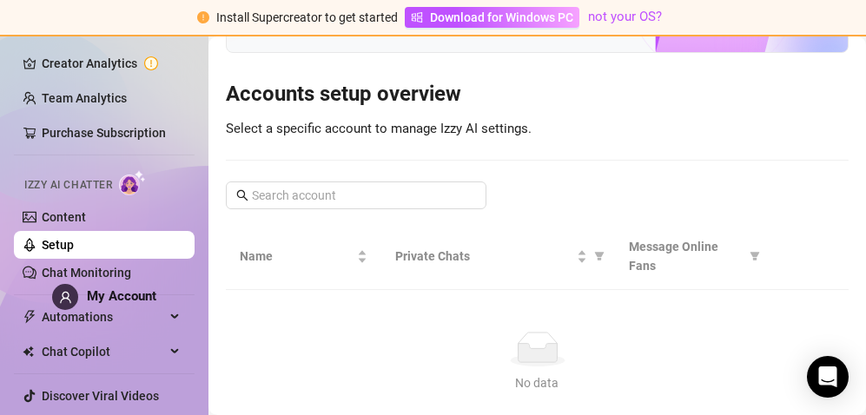
scroll to position [174, 0]
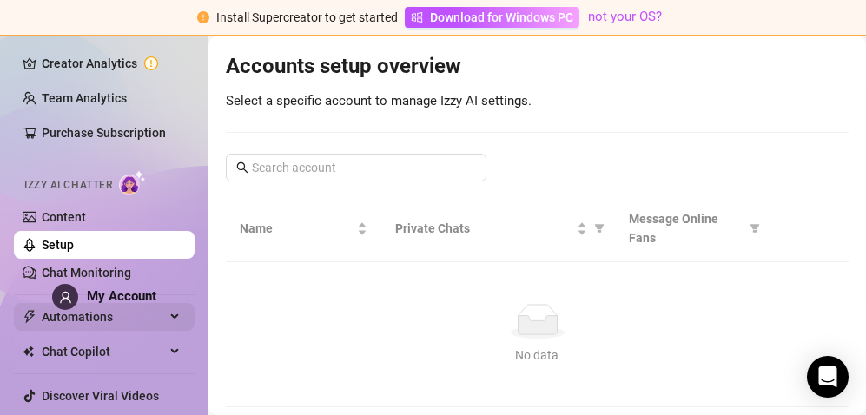
click at [121, 315] on span "Automations" at bounding box center [103, 317] width 123 height 28
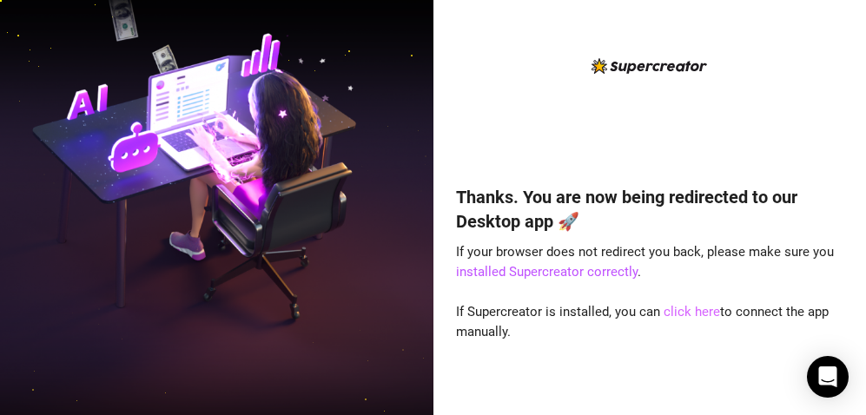
click at [687, 310] on link "click here" at bounding box center [692, 312] width 56 height 16
click at [683, 308] on link "click here" at bounding box center [692, 312] width 56 height 16
click at [694, 310] on link "click here" at bounding box center [692, 312] width 56 height 16
click at [728, 50] on div "Thanks. You are now being redirected to our Desktop app 🚀 If your browser does …" at bounding box center [651, 207] width 434 height 415
click at [591, 269] on link "installed Supercreator correctly" at bounding box center [547, 272] width 182 height 16
